Goal: Task Accomplishment & Management: Manage account settings

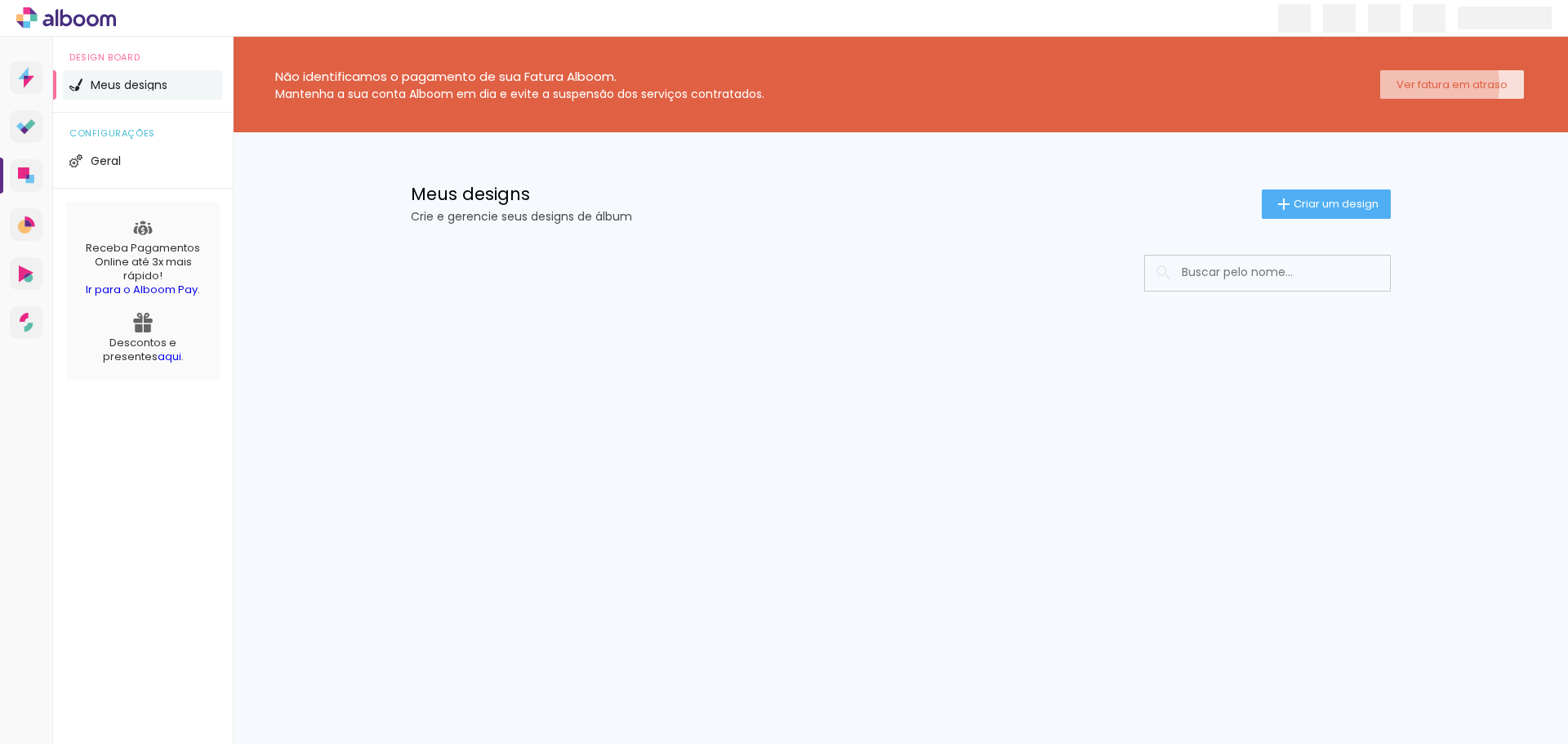
click at [0, 0] on slot "Ver fatura em atraso" at bounding box center [0, 0] width 0 height 0
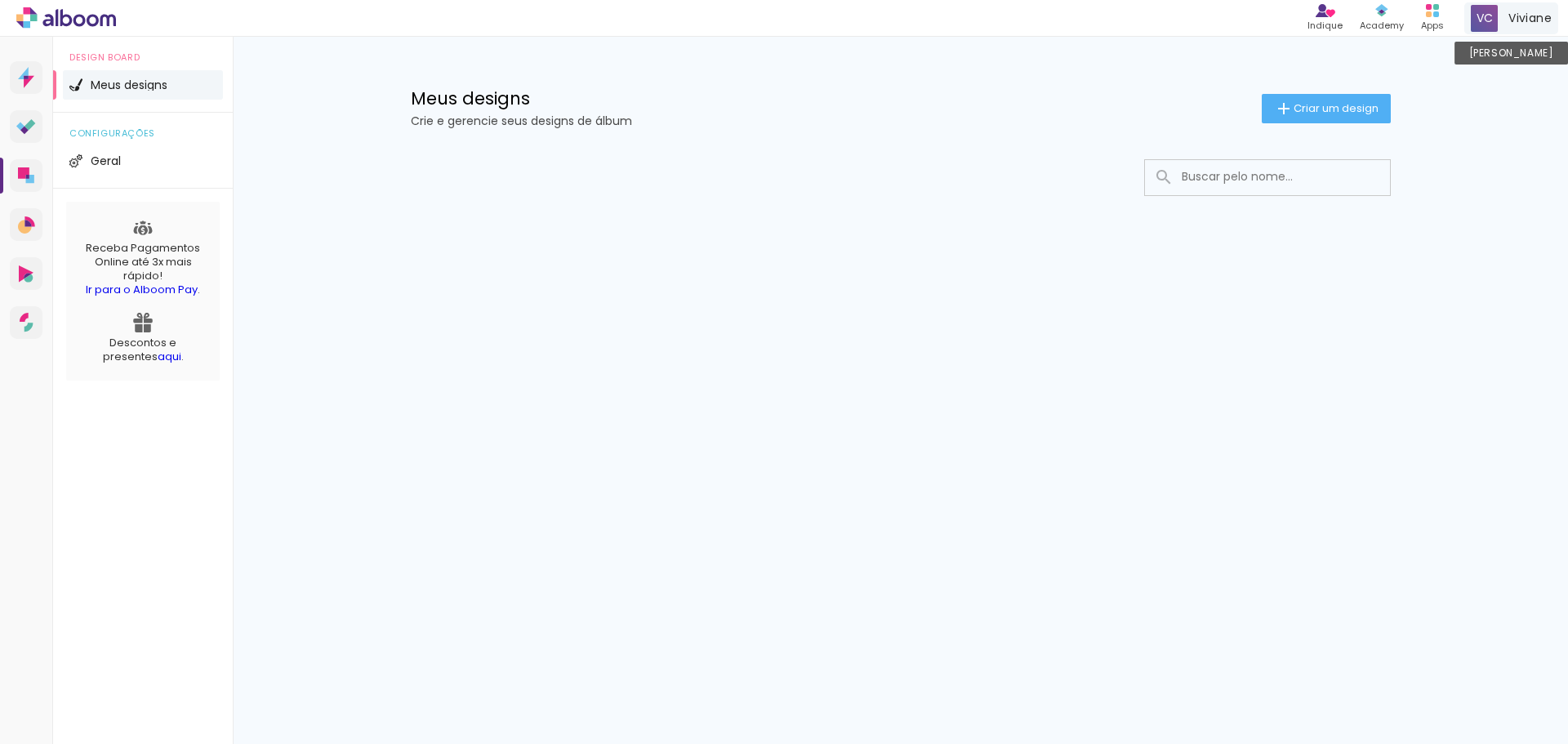
click at [1510, 17] on span "Viviane" at bounding box center [1529, 18] width 43 height 17
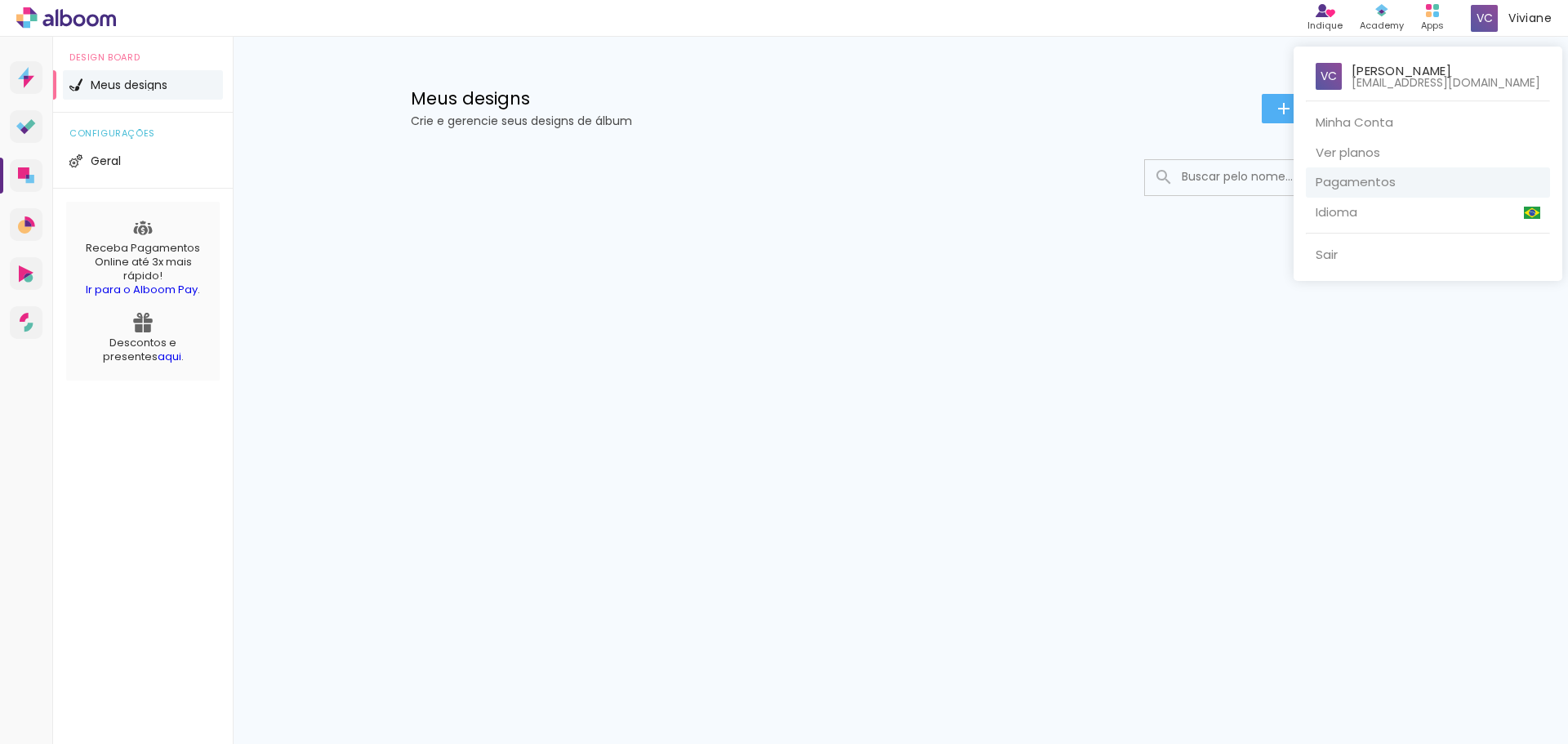
click at [1335, 184] on link "Pagamentos" at bounding box center [1427, 181] width 244 height 30
